Goal: Transaction & Acquisition: Book appointment/travel/reservation

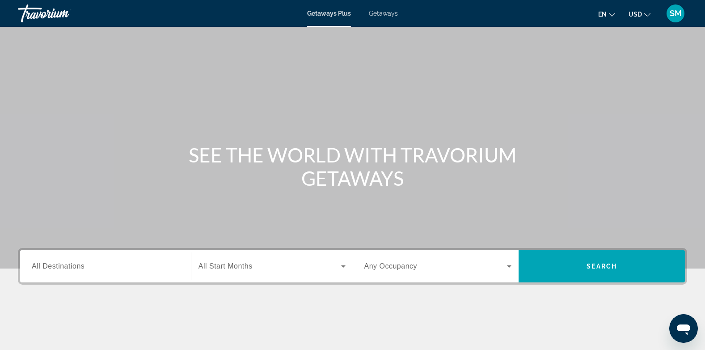
click at [54, 270] on span "All Destinations" at bounding box center [58, 266] width 53 height 8
click at [54, 270] on input "Destination All Destinations" at bounding box center [106, 266] width 148 height 11
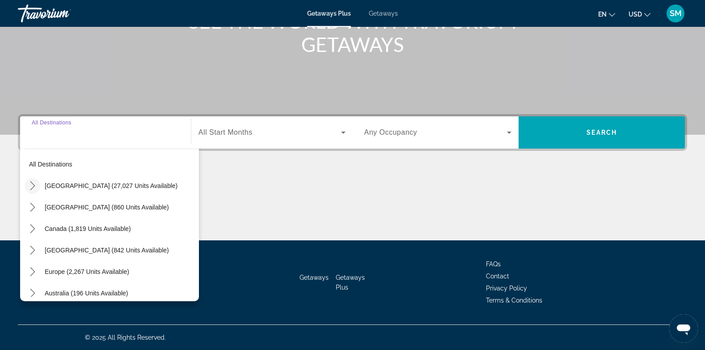
scroll to position [9, 0]
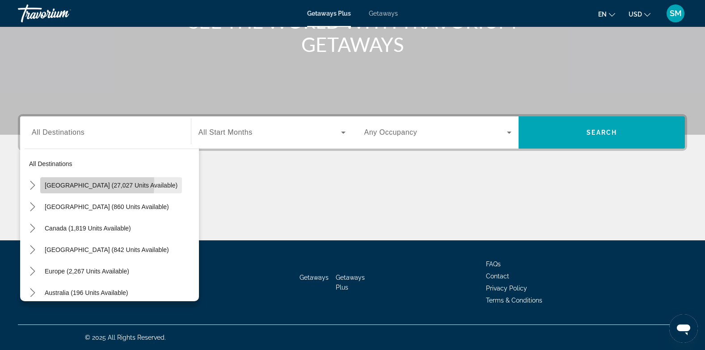
click at [53, 183] on span "[GEOGRAPHIC_DATA] (27,027 units available)" at bounding box center [111, 185] width 133 height 7
type input "**********"
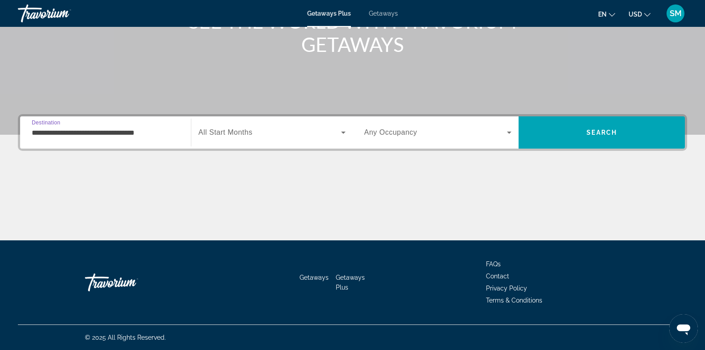
click at [69, 132] on input "**********" at bounding box center [106, 132] width 148 height 11
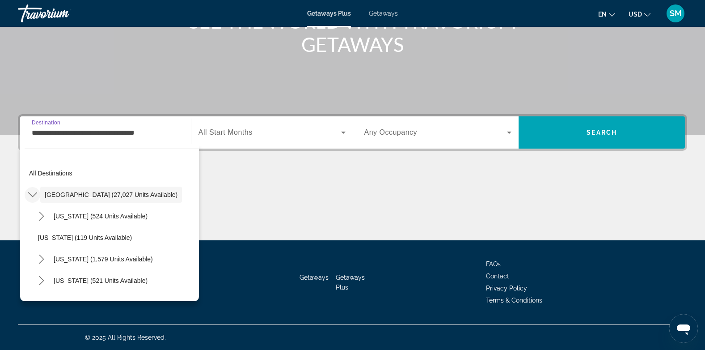
click at [31, 195] on icon "Toggle United States (27,027 units available) submenu" at bounding box center [32, 194] width 9 height 5
click at [67, 193] on span "[GEOGRAPHIC_DATA] (27,027 units available)" at bounding box center [111, 194] width 133 height 7
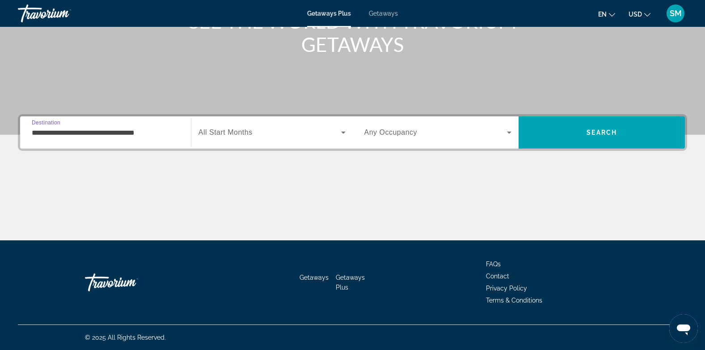
click at [136, 136] on input "**********" at bounding box center [106, 132] width 148 height 11
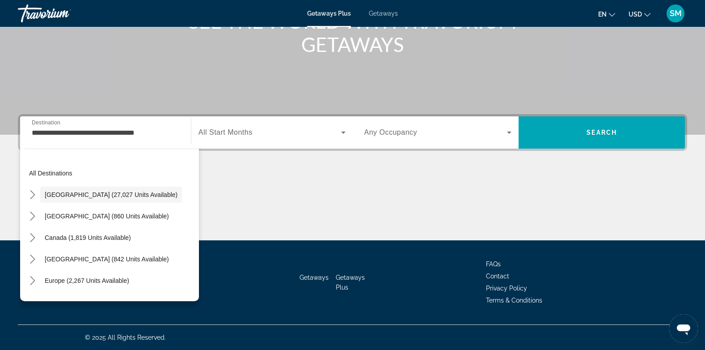
click at [384, 13] on span "Getaways" at bounding box center [383, 13] width 29 height 7
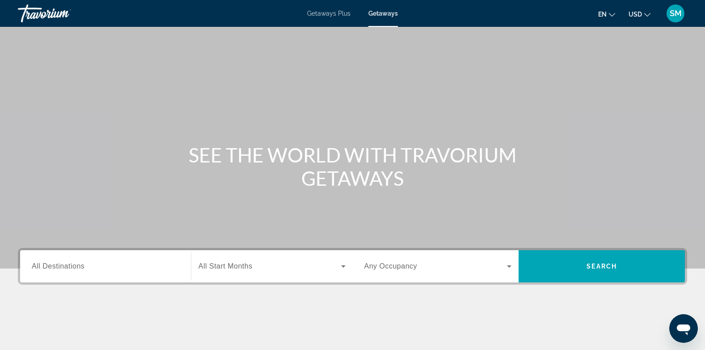
click at [51, 272] on div "Search widget" at bounding box center [106, 266] width 148 height 25
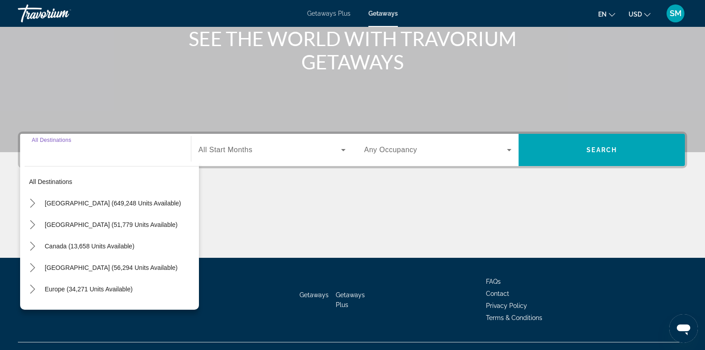
scroll to position [134, 0]
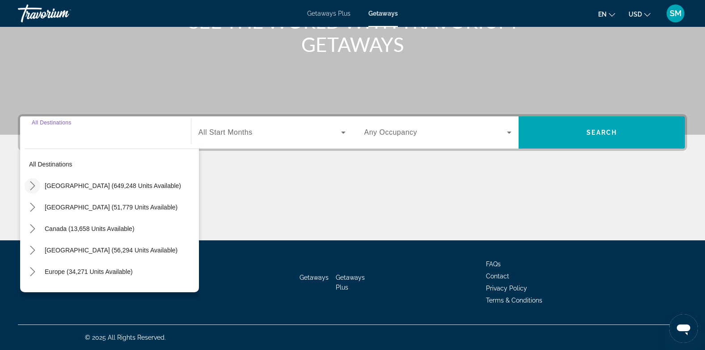
click at [32, 189] on icon "Toggle United States (649,248 units available) submenu" at bounding box center [32, 185] width 9 height 9
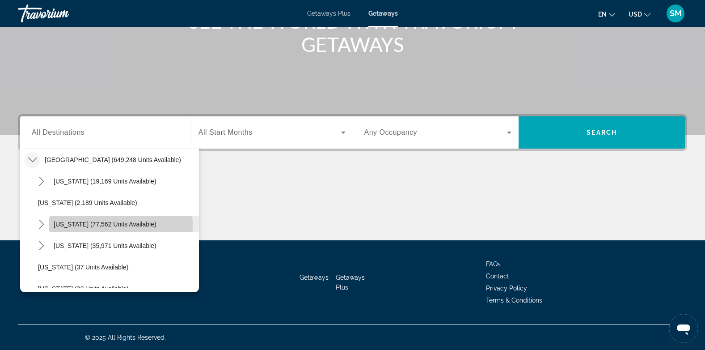
click at [68, 226] on span "[US_STATE] (77,562 units available)" at bounding box center [105, 223] width 103 height 7
type input "**********"
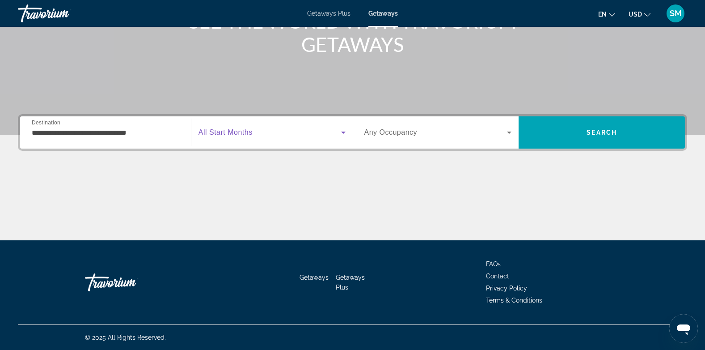
click at [254, 131] on span "Search widget" at bounding box center [270, 132] width 143 height 11
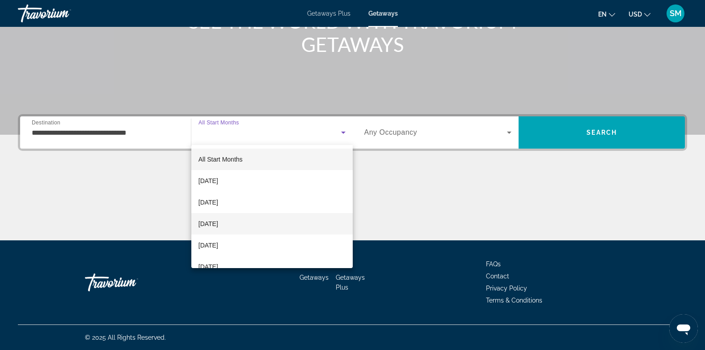
click at [218, 221] on span "[DATE]" at bounding box center [209, 223] width 20 height 11
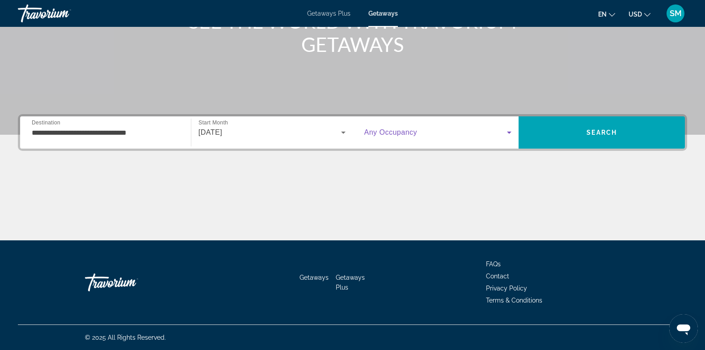
click at [508, 133] on icon "Search widget" at bounding box center [509, 132] width 11 height 11
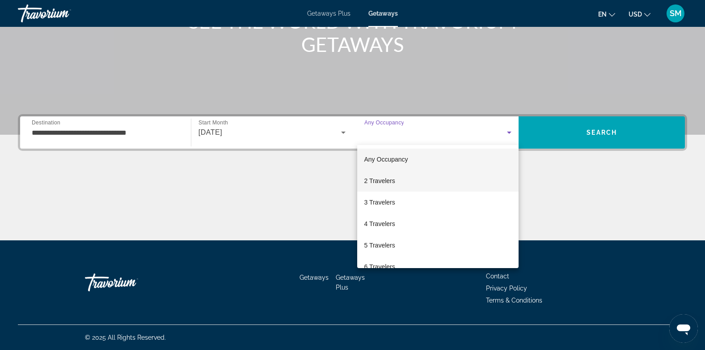
click at [385, 177] on span "2 Travelers" at bounding box center [379, 180] width 31 height 11
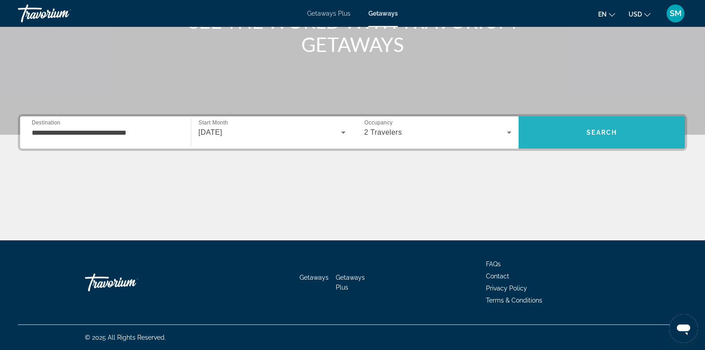
drag, startPoint x: 596, startPoint y: 141, endPoint x: 585, endPoint y: 127, distance: 17.8
click at [585, 127] on span "Search" at bounding box center [602, 132] width 166 height 21
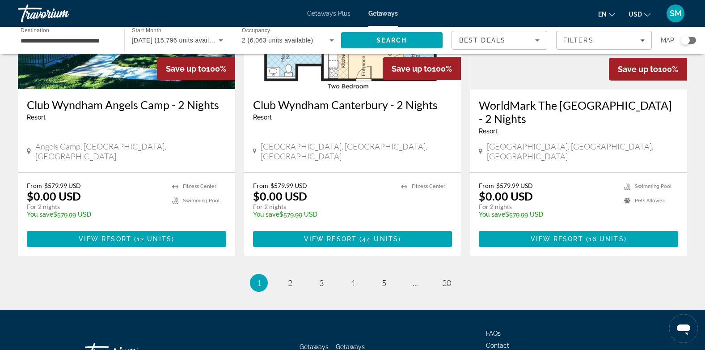
scroll to position [1151, 0]
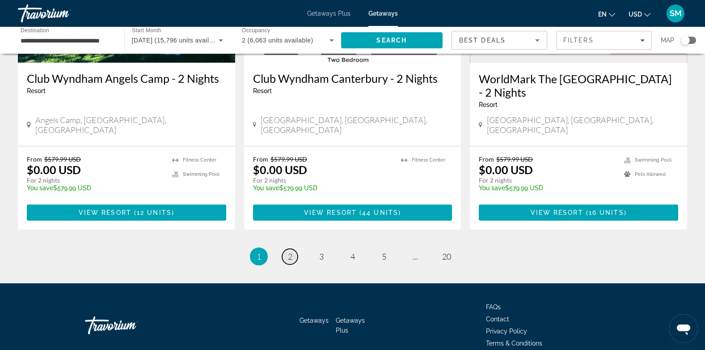
click at [290, 251] on span "2" at bounding box center [290, 256] width 4 height 10
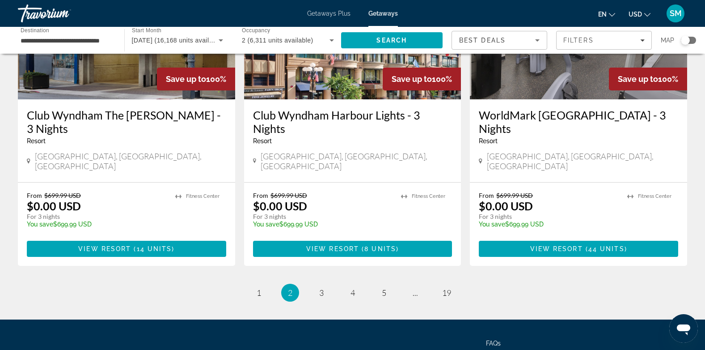
scroll to position [1133, 0]
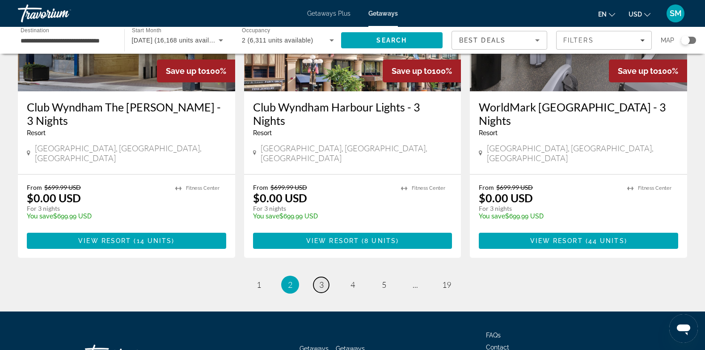
click at [321, 279] on span "3" at bounding box center [321, 284] width 4 height 10
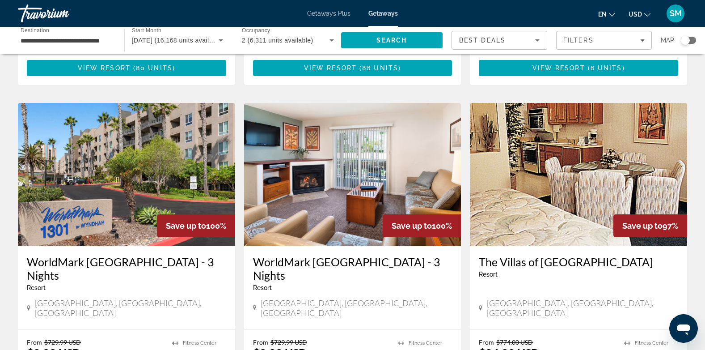
scroll to position [984, 0]
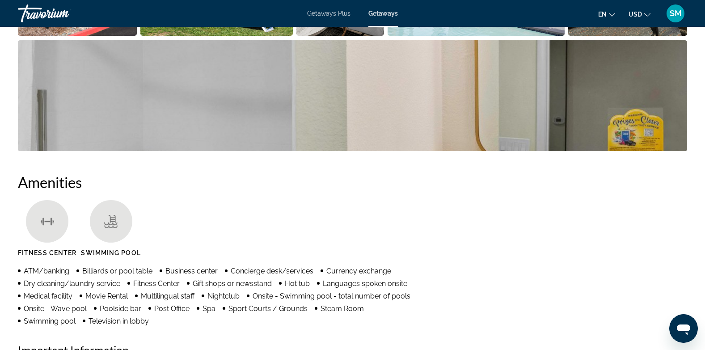
scroll to position [421, 0]
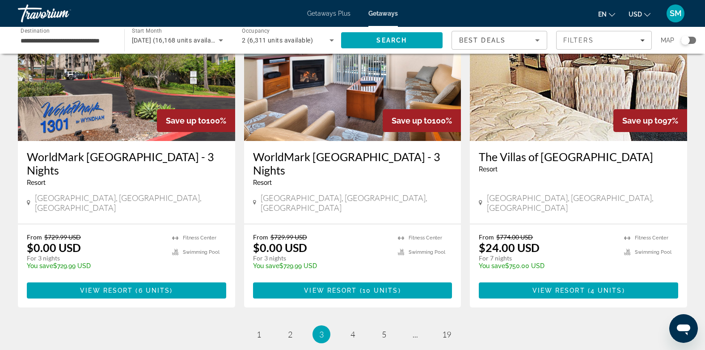
scroll to position [1137, 0]
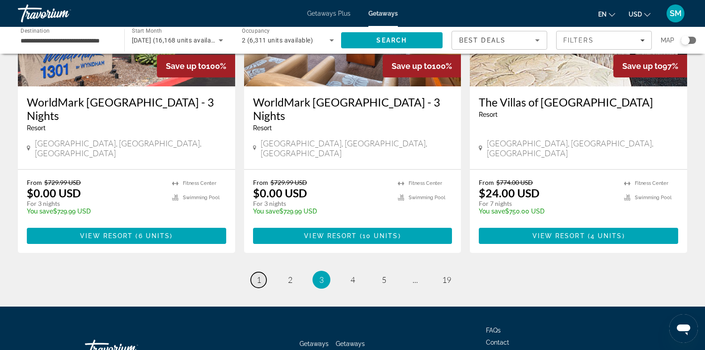
click at [260, 275] on span "1" at bounding box center [259, 280] width 4 height 10
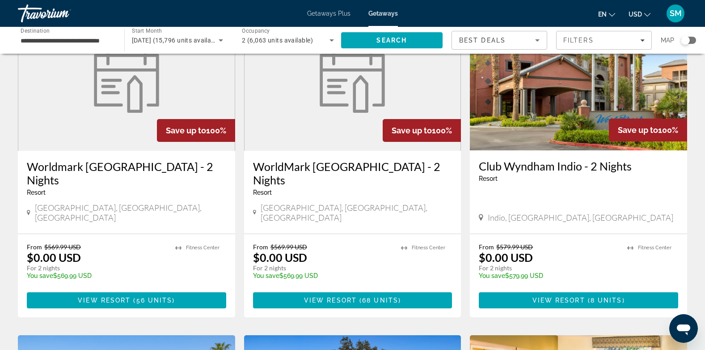
scroll to position [393, 0]
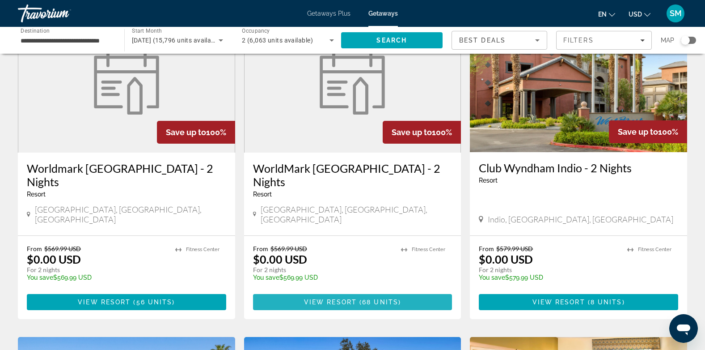
click at [351, 298] on span "View Resort" at bounding box center [330, 301] width 53 height 7
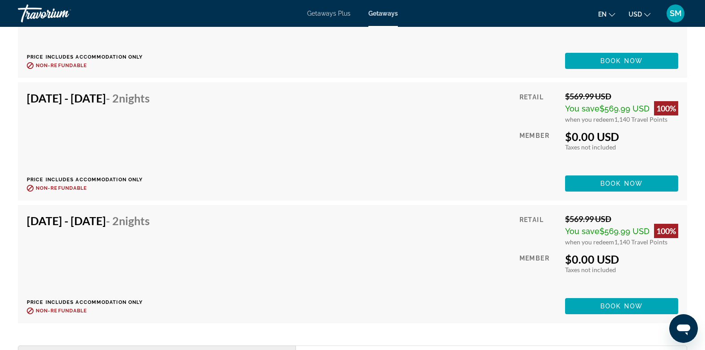
scroll to position [2321, 0]
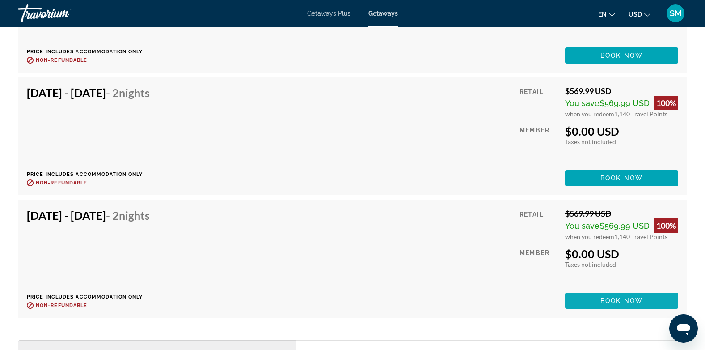
click at [604, 304] on span "Book now" at bounding box center [621, 300] width 42 height 7
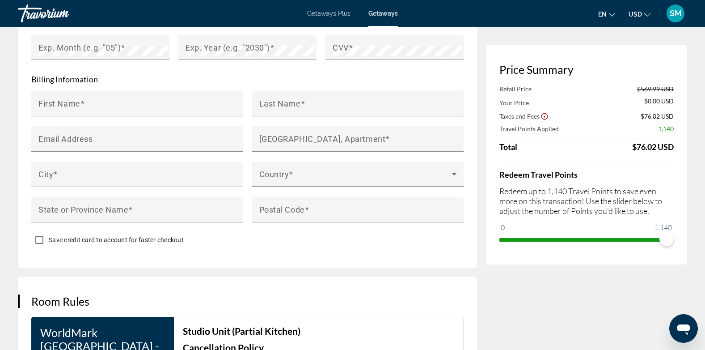
scroll to position [522, 0]
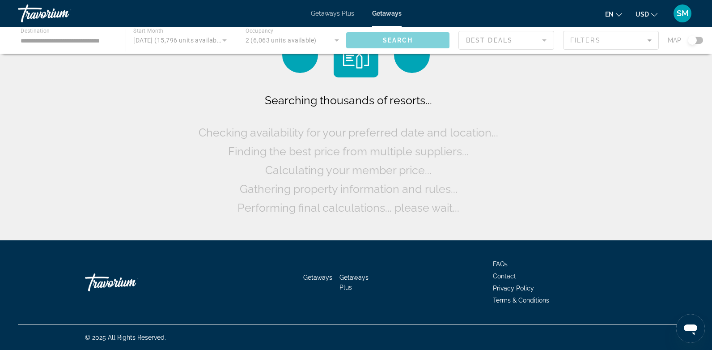
click at [349, 72] on div "Main content" at bounding box center [356, 55] width 45 height 45
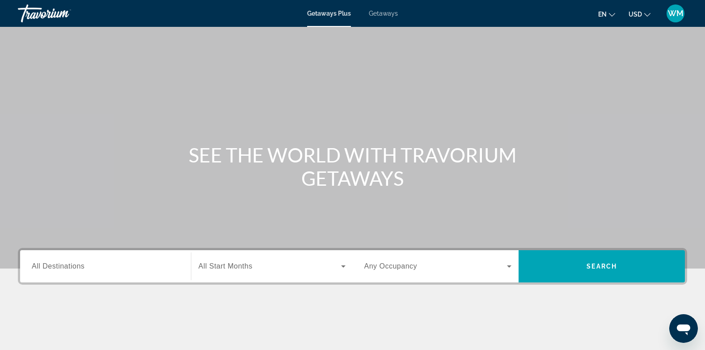
click at [384, 15] on span "Getaways" at bounding box center [383, 13] width 29 height 7
click at [324, 13] on span "Getaways Plus" at bounding box center [328, 13] width 43 height 7
click at [48, 263] on span "All Destinations" at bounding box center [58, 266] width 53 height 8
click at [48, 263] on input "Destination All Destinations" at bounding box center [106, 266] width 148 height 11
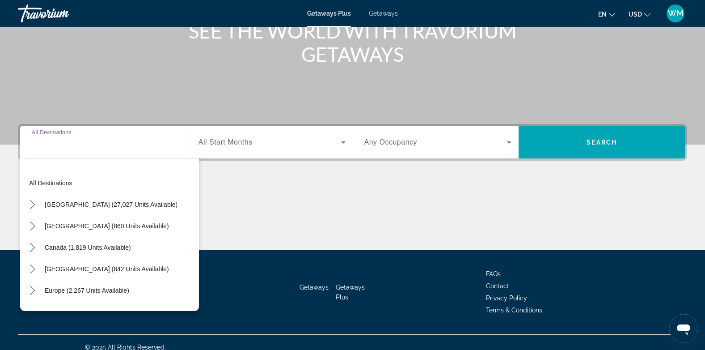
scroll to position [134, 0]
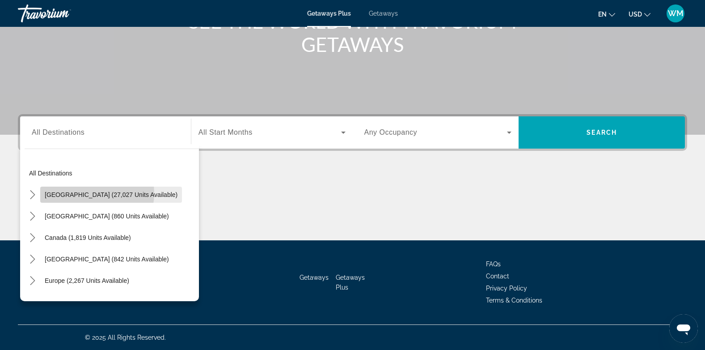
click at [92, 193] on span "[GEOGRAPHIC_DATA] (27,027 units available)" at bounding box center [111, 194] width 133 height 7
type input "**********"
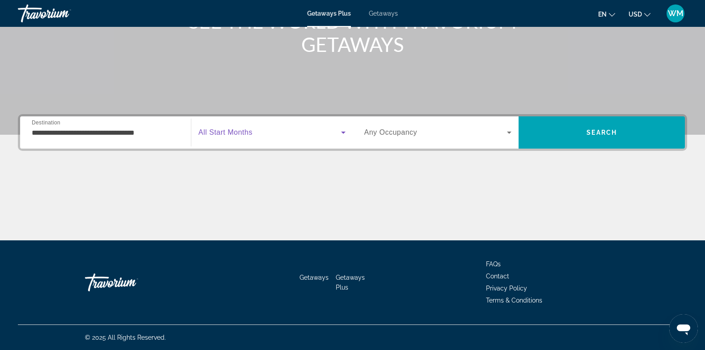
click at [339, 135] on icon "Search widget" at bounding box center [343, 132] width 11 height 11
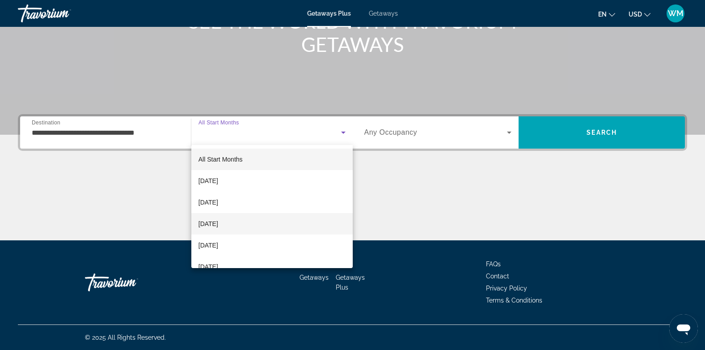
click at [218, 220] on span "[DATE]" at bounding box center [209, 223] width 20 height 11
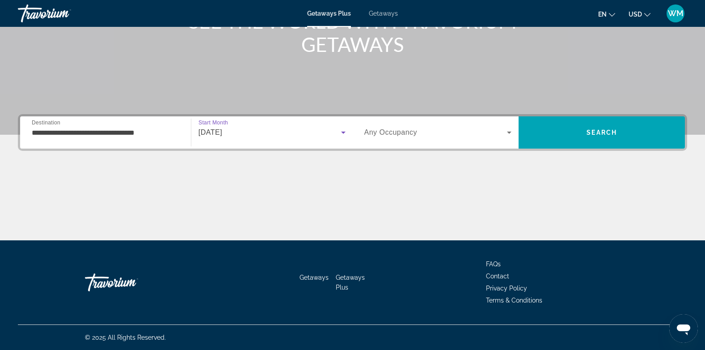
click at [507, 131] on icon "Search widget" at bounding box center [509, 132] width 11 height 11
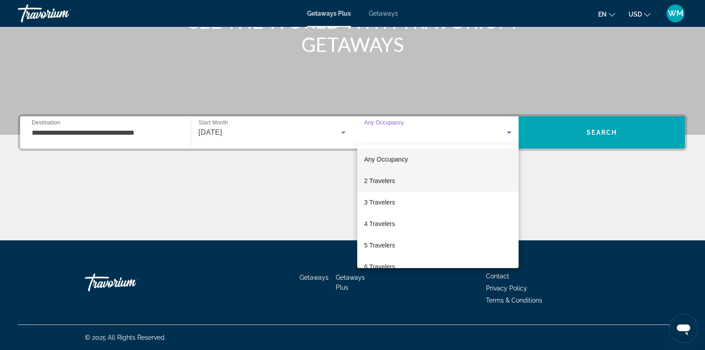
click at [392, 179] on span "2 Travelers" at bounding box center [379, 180] width 31 height 11
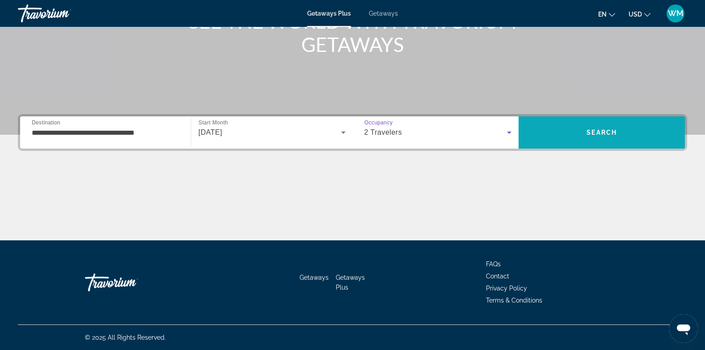
click at [577, 131] on span "Search" at bounding box center [602, 132] width 166 height 21
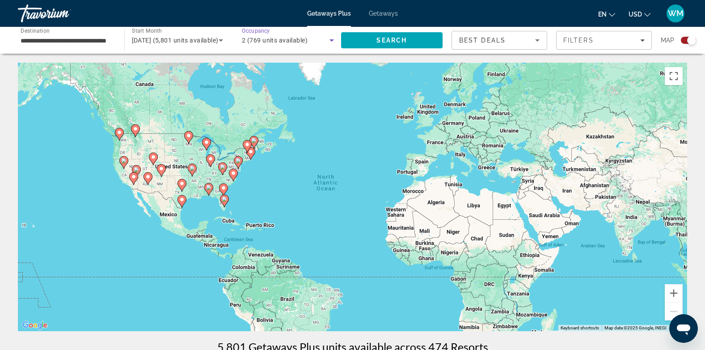
click at [330, 41] on icon "Search widget" at bounding box center [331, 40] width 11 height 11
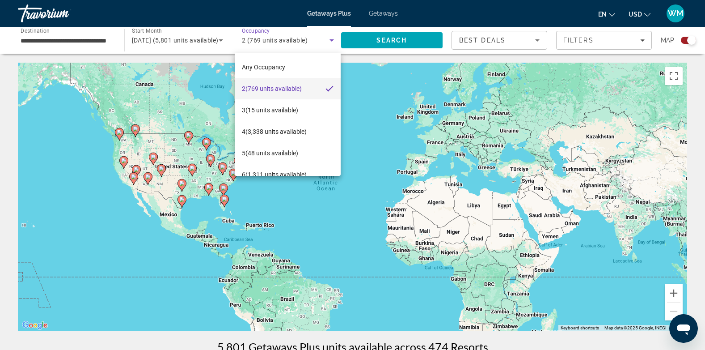
click at [130, 179] on div at bounding box center [352, 175] width 705 height 350
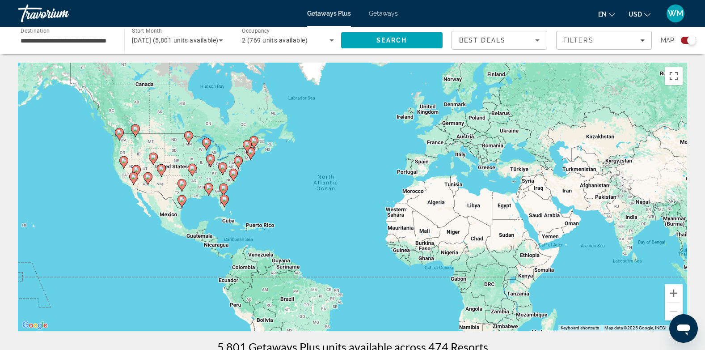
click at [136, 178] on image "Main content" at bounding box center [133, 176] width 5 height 5
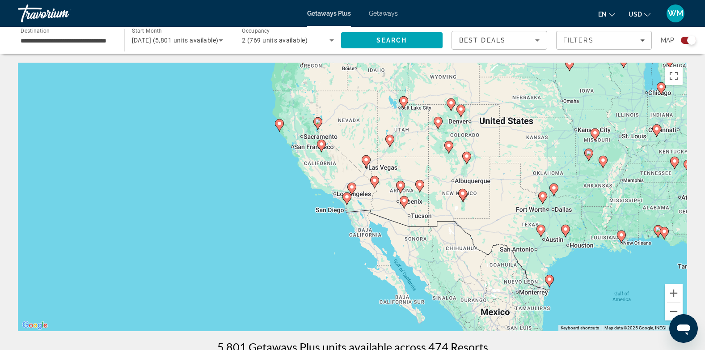
click at [279, 127] on icon "Main content" at bounding box center [279, 125] width 8 height 12
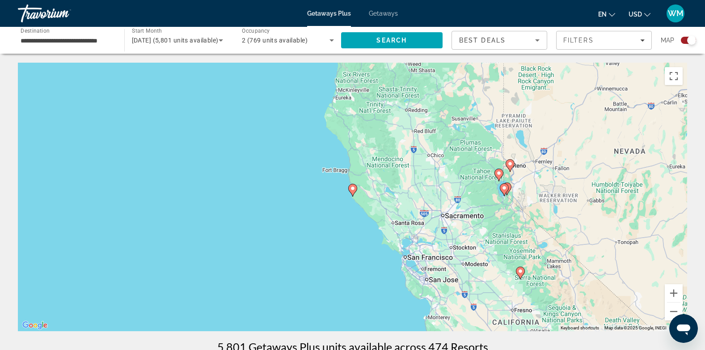
click at [355, 193] on gmp-advanced-marker "Main content" at bounding box center [352, 189] width 9 height 13
type input "**********"
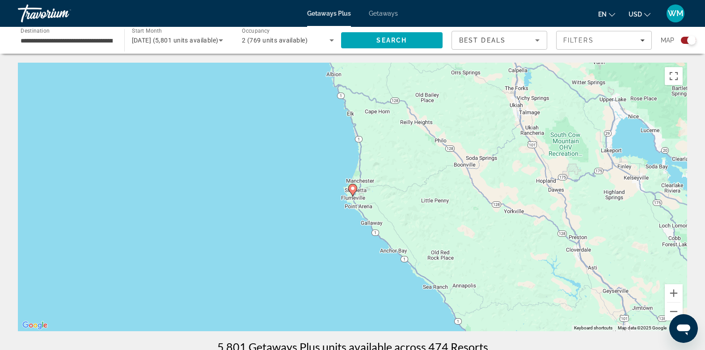
click at [356, 188] on icon "Main content" at bounding box center [352, 190] width 8 height 12
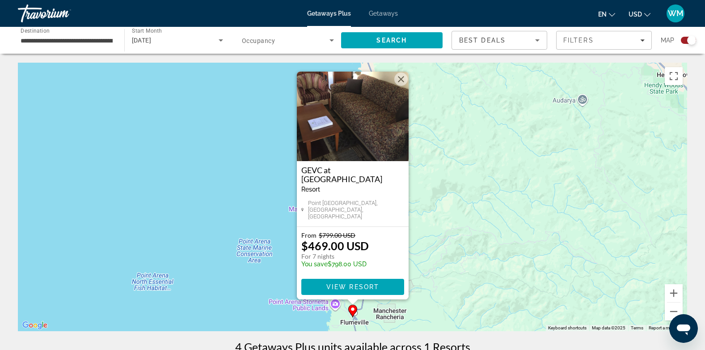
click at [400, 82] on button "Close" at bounding box center [400, 78] width 13 height 13
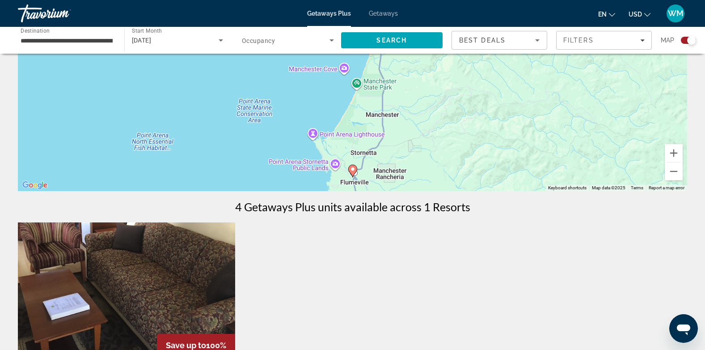
scroll to position [165, 0]
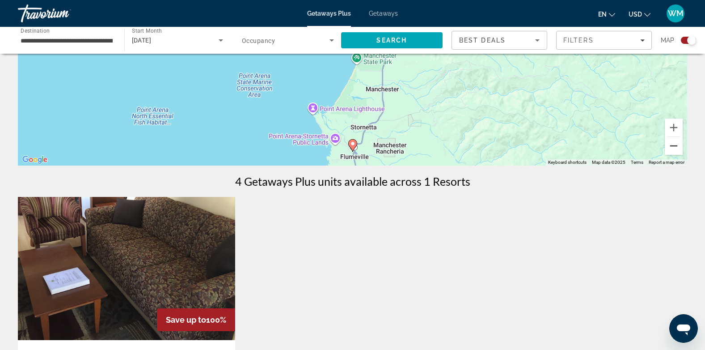
click at [674, 145] on button "Zoom out" at bounding box center [674, 146] width 18 height 18
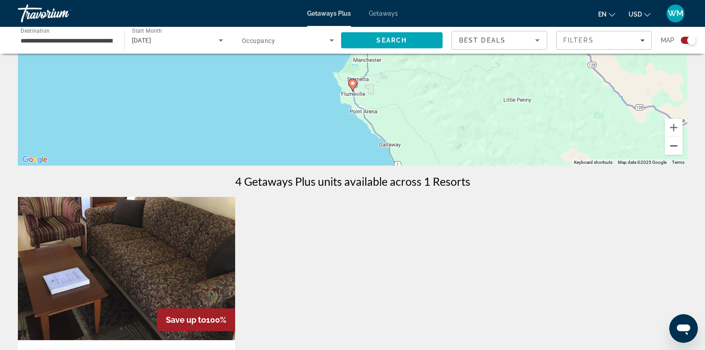
click at [674, 145] on button "Zoom out" at bounding box center [674, 146] width 18 height 18
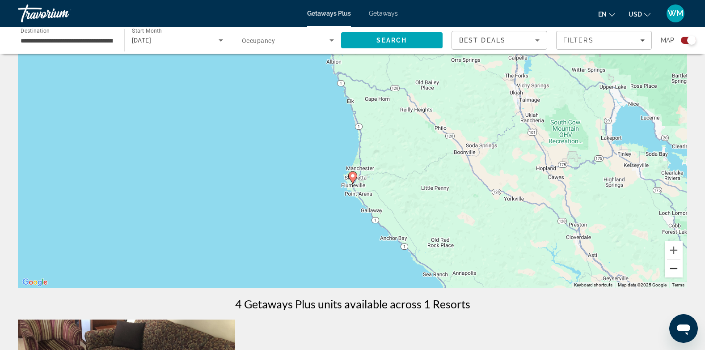
scroll to position [30, 0]
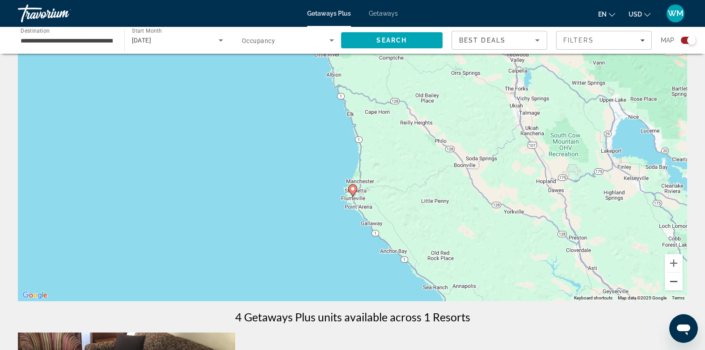
click at [672, 280] on button "Zoom out" at bounding box center [674, 281] width 18 height 18
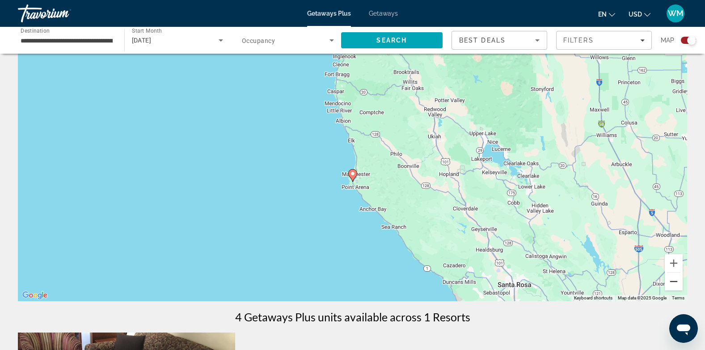
drag, startPoint x: 672, startPoint y: 280, endPoint x: 429, endPoint y: 156, distance: 273.1
click at [429, 156] on div "To activate drag with keyboard, press Alt + Enter. Once in keyboard drag state,…" at bounding box center [352, 167] width 669 height 268
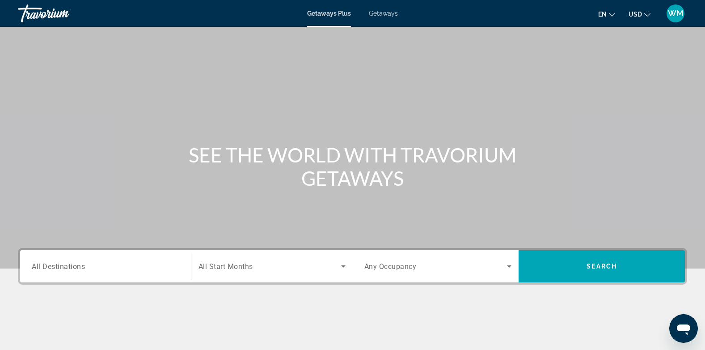
click at [553, 304] on div "Destination All Destinations Start Month All Start Months Occupancy Any Occupan…" at bounding box center [352, 311] width 705 height 126
click at [67, 269] on span "All Destinations" at bounding box center [58, 266] width 53 height 8
click at [67, 269] on input "Destination All Destinations" at bounding box center [106, 266] width 148 height 11
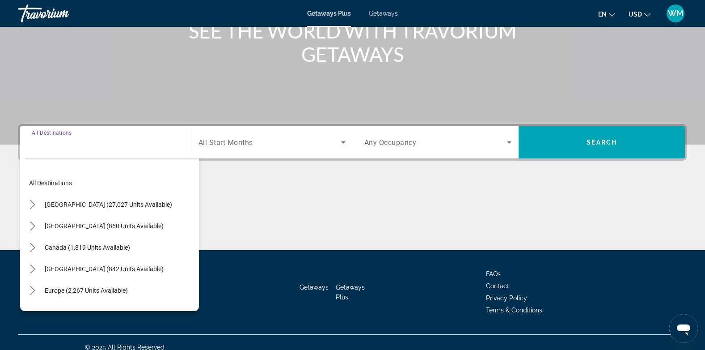
scroll to position [134, 0]
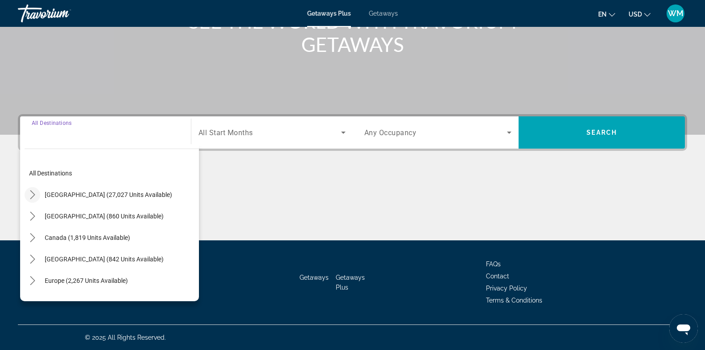
click at [32, 193] on icon "Toggle United States (27,027 units available) submenu" at bounding box center [32, 194] width 9 height 9
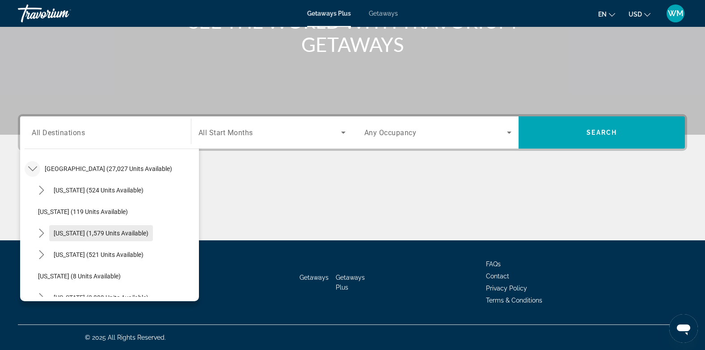
click at [87, 232] on span "[US_STATE] (1,579 units available)" at bounding box center [101, 232] width 95 height 7
type input "**********"
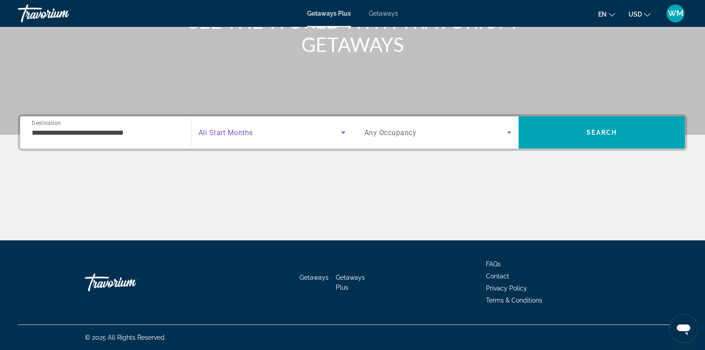
click at [343, 131] on icon "Search widget" at bounding box center [343, 132] width 4 height 2
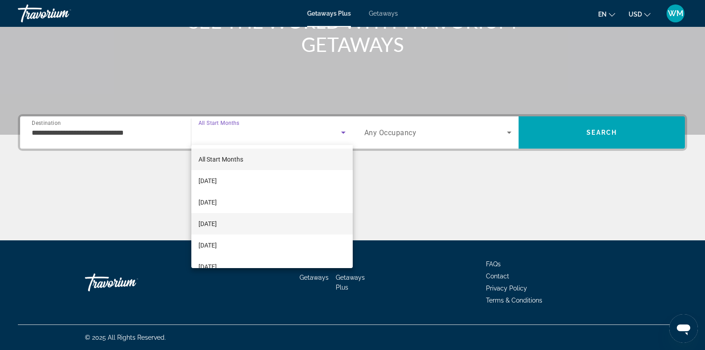
click at [217, 221] on span "[DATE]" at bounding box center [208, 223] width 18 height 11
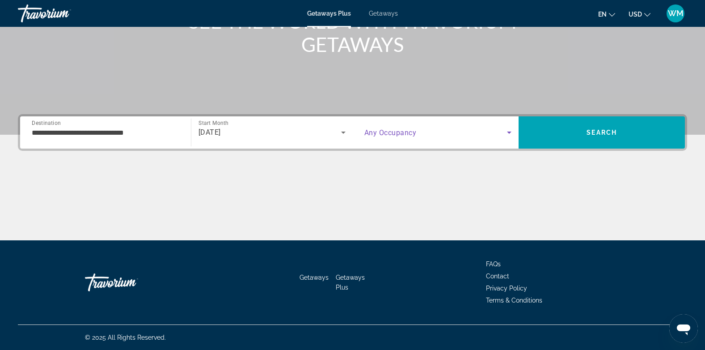
click at [505, 132] on icon "Search widget" at bounding box center [509, 132] width 11 height 11
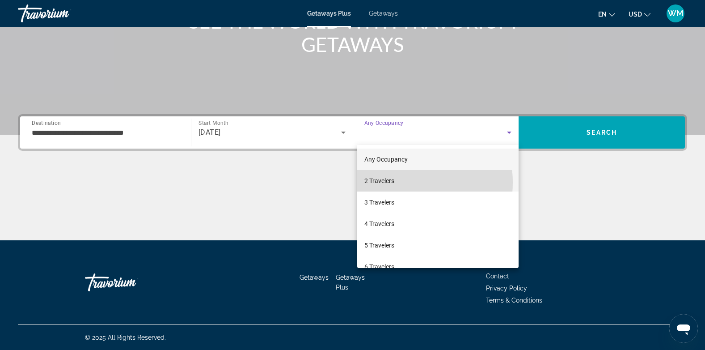
click at [393, 182] on span "2 Travelers" at bounding box center [379, 180] width 30 height 11
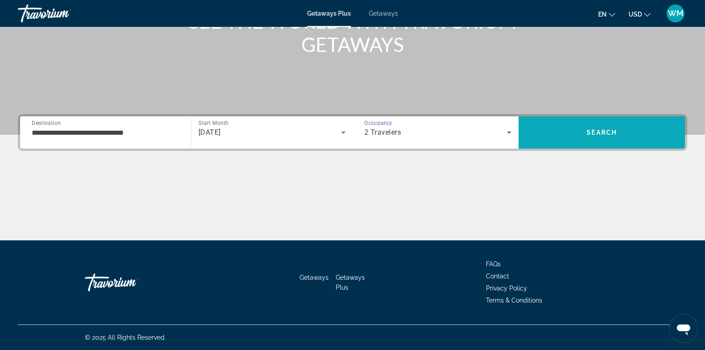
click at [606, 134] on span "Search" at bounding box center [602, 132] width 30 height 7
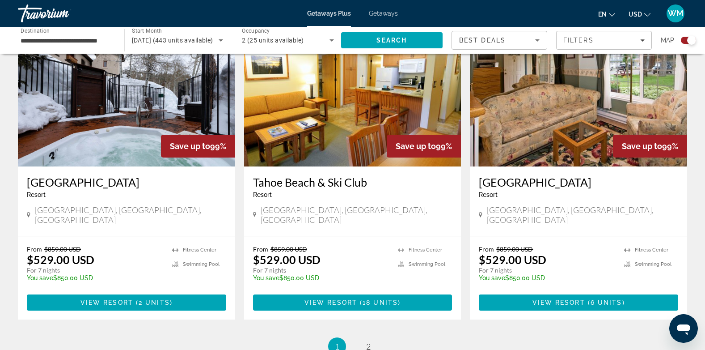
scroll to position [1401, 0]
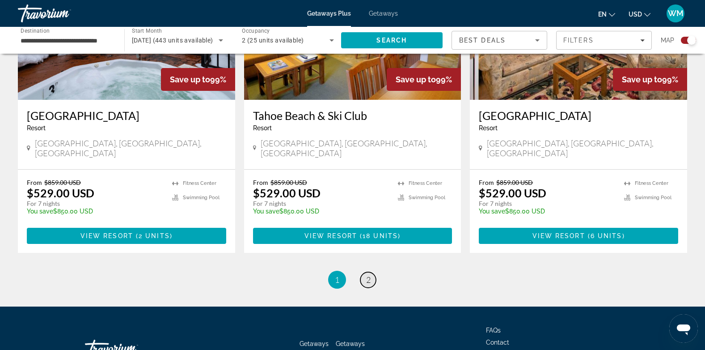
click at [368, 275] on span "2" at bounding box center [368, 280] width 4 height 10
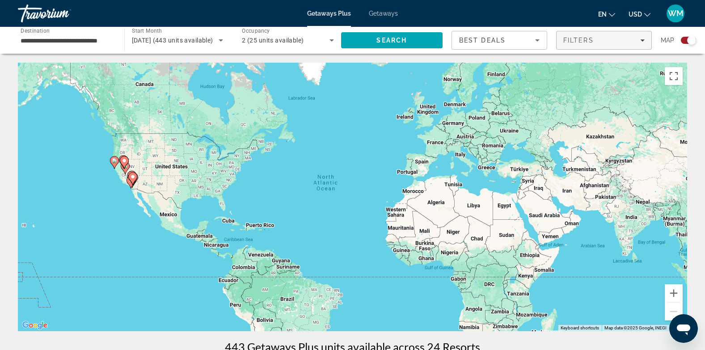
click at [640, 45] on span "Filters" at bounding box center [604, 40] width 95 height 21
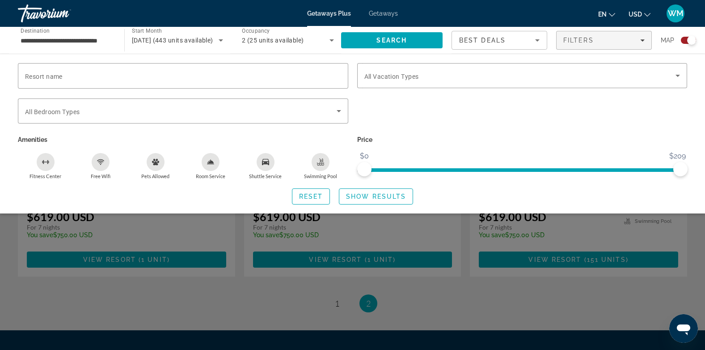
scroll to position [1379, 0]
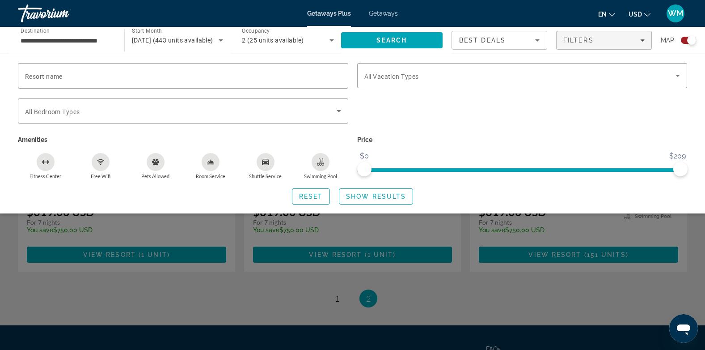
click at [334, 234] on div "Search widget" at bounding box center [352, 242] width 705 height 216
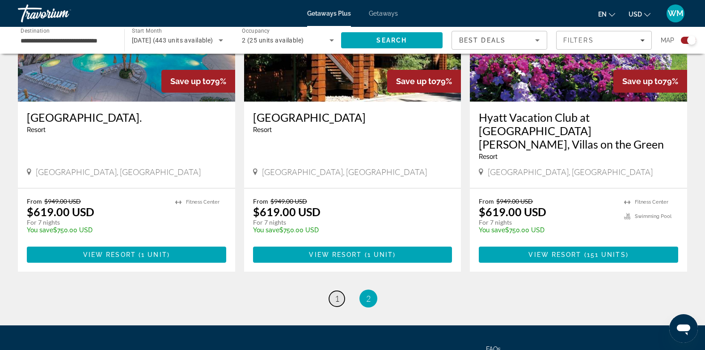
click at [338, 293] on span "1" at bounding box center [337, 298] width 4 height 10
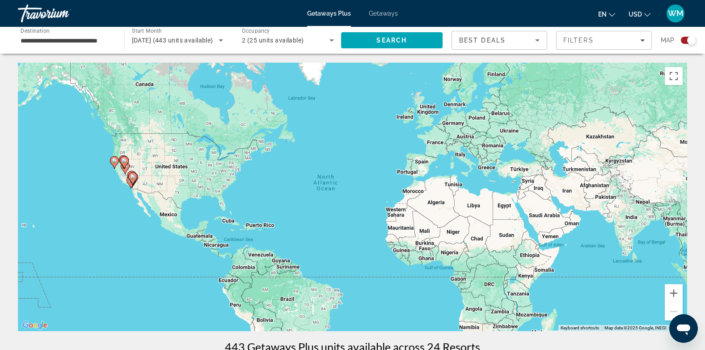
click at [380, 13] on span "Getaways" at bounding box center [383, 13] width 29 height 7
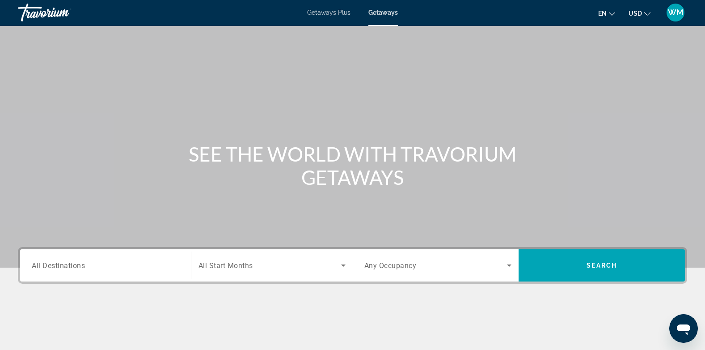
scroll to position [1, 0]
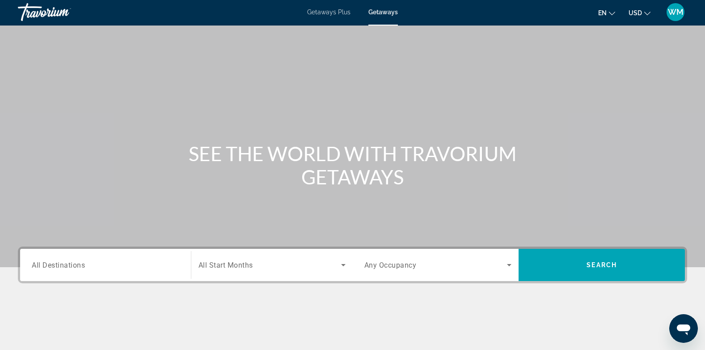
click at [28, 266] on div "Destination All Destinations" at bounding box center [106, 264] width 162 height 25
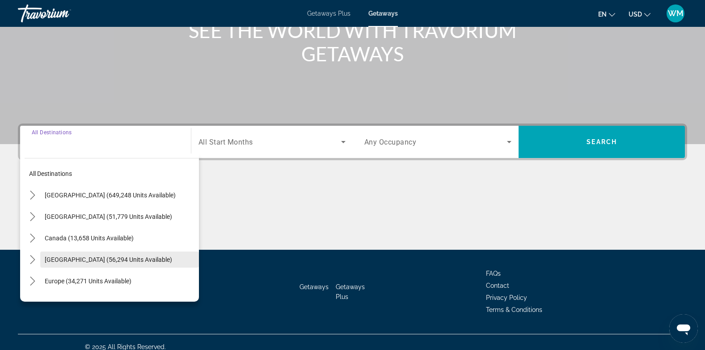
scroll to position [134, 0]
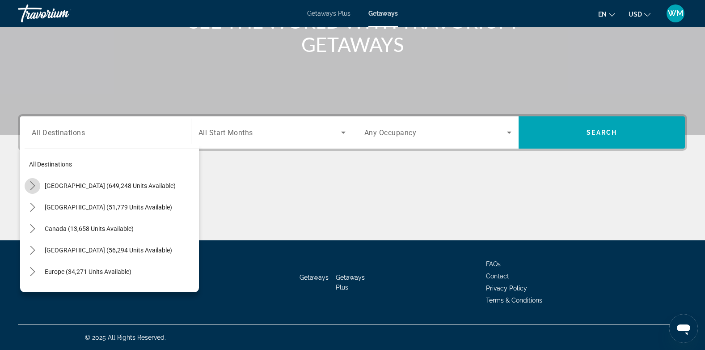
click at [34, 184] on icon "Toggle United States (649,248 units available) submenu" at bounding box center [32, 185] width 9 height 9
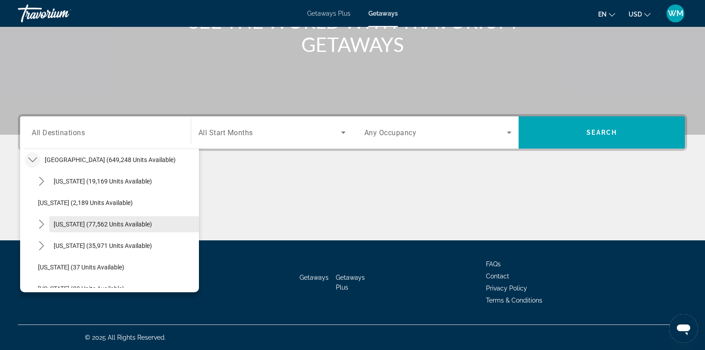
click at [78, 226] on span "[US_STATE] (77,562 units available)" at bounding box center [103, 223] width 98 height 7
type input "**********"
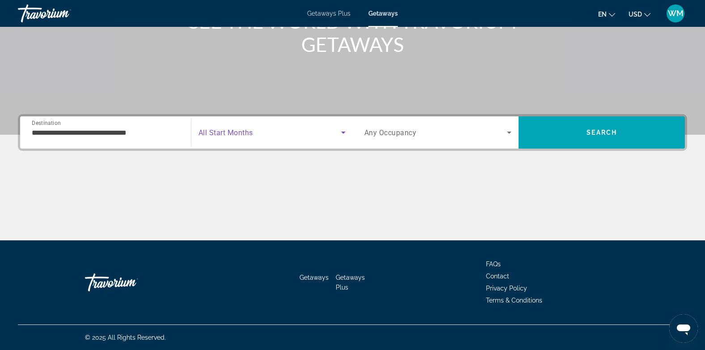
click at [343, 133] on icon "Search widget" at bounding box center [343, 132] width 4 height 2
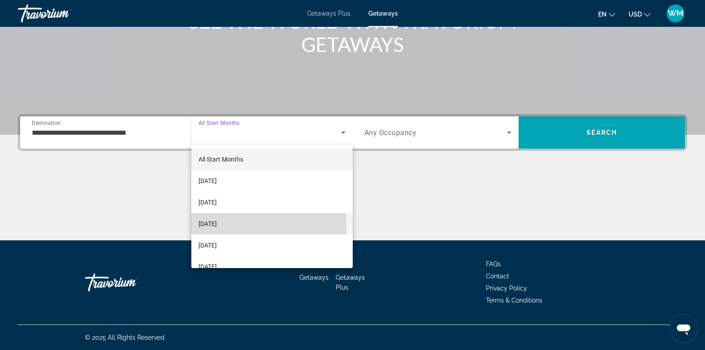
click at [217, 226] on span "[DATE]" at bounding box center [208, 223] width 18 height 11
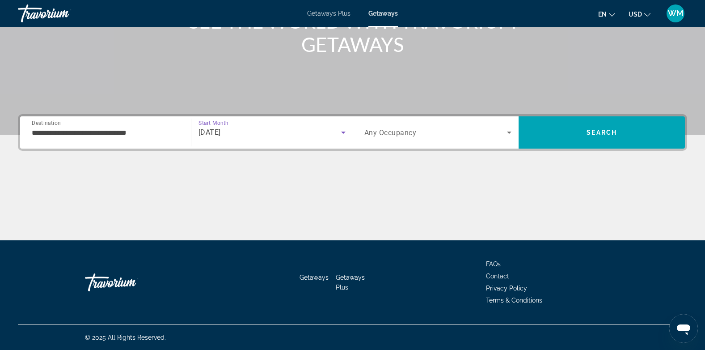
click at [482, 145] on div "Occupancy Any Occupancy" at bounding box center [438, 132] width 162 height 32
click at [507, 131] on icon "Search widget" at bounding box center [509, 132] width 11 height 11
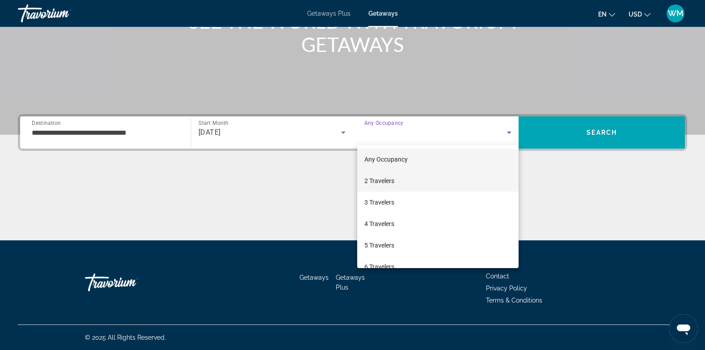
click at [390, 179] on span "2 Travelers" at bounding box center [379, 180] width 30 height 11
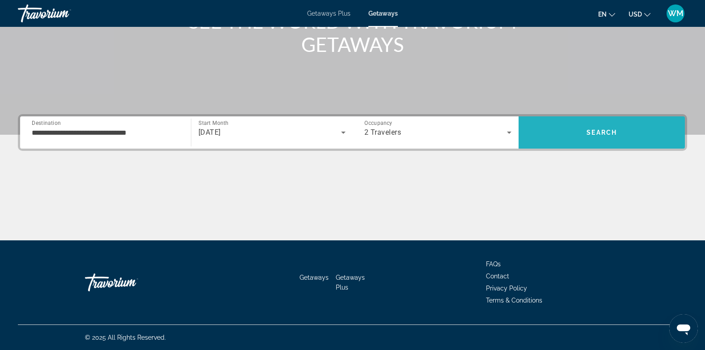
click at [586, 127] on span "Search" at bounding box center [602, 132] width 166 height 21
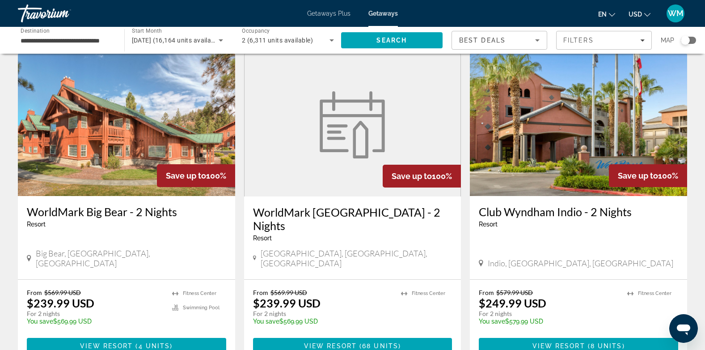
scroll to position [358, 0]
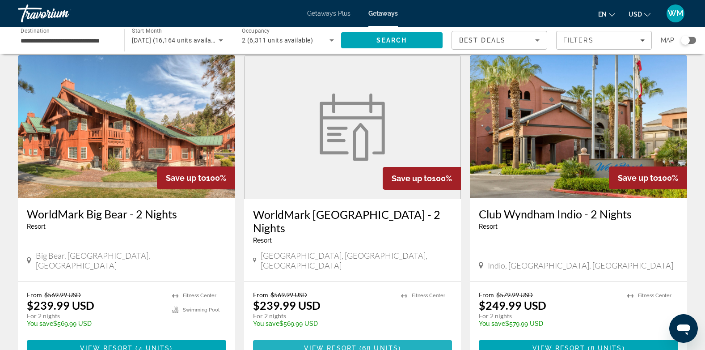
click at [364, 344] on span "68 units" at bounding box center [380, 347] width 36 height 7
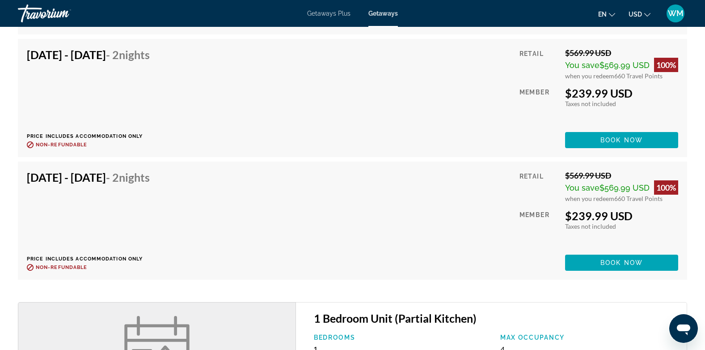
scroll to position [2364, 0]
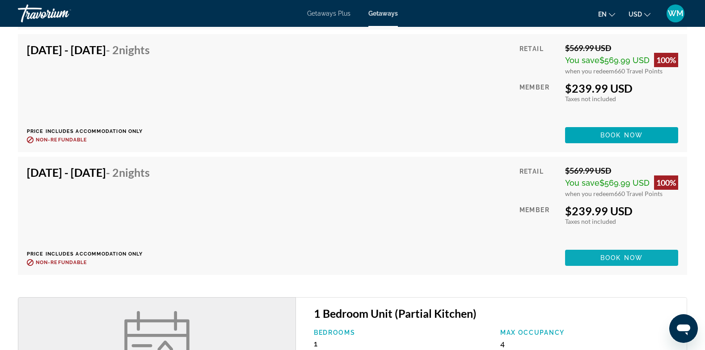
click at [599, 257] on span "Main content" at bounding box center [621, 257] width 113 height 21
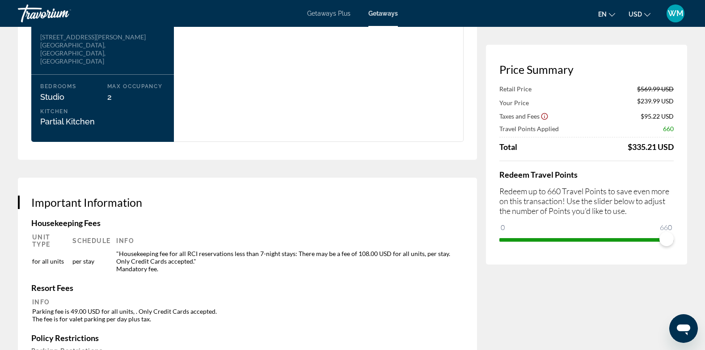
scroll to position [1193, 0]
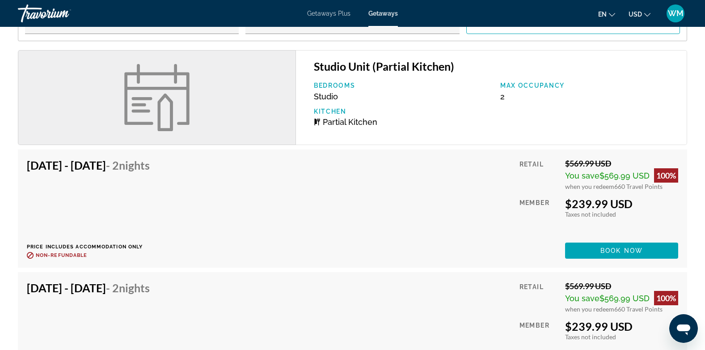
scroll to position [1274, 0]
